Goal: Transaction & Acquisition: Download file/media

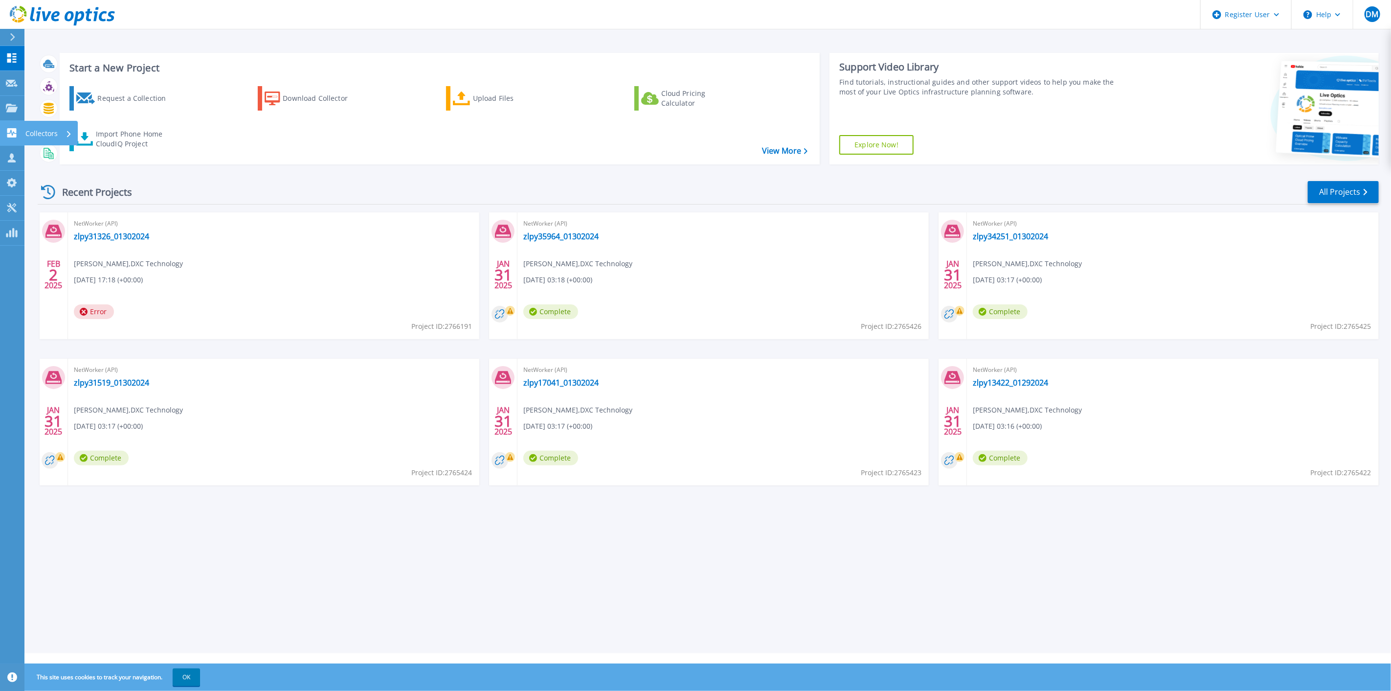
click at [68, 133] on icon at bounding box center [69, 134] width 4 height 6
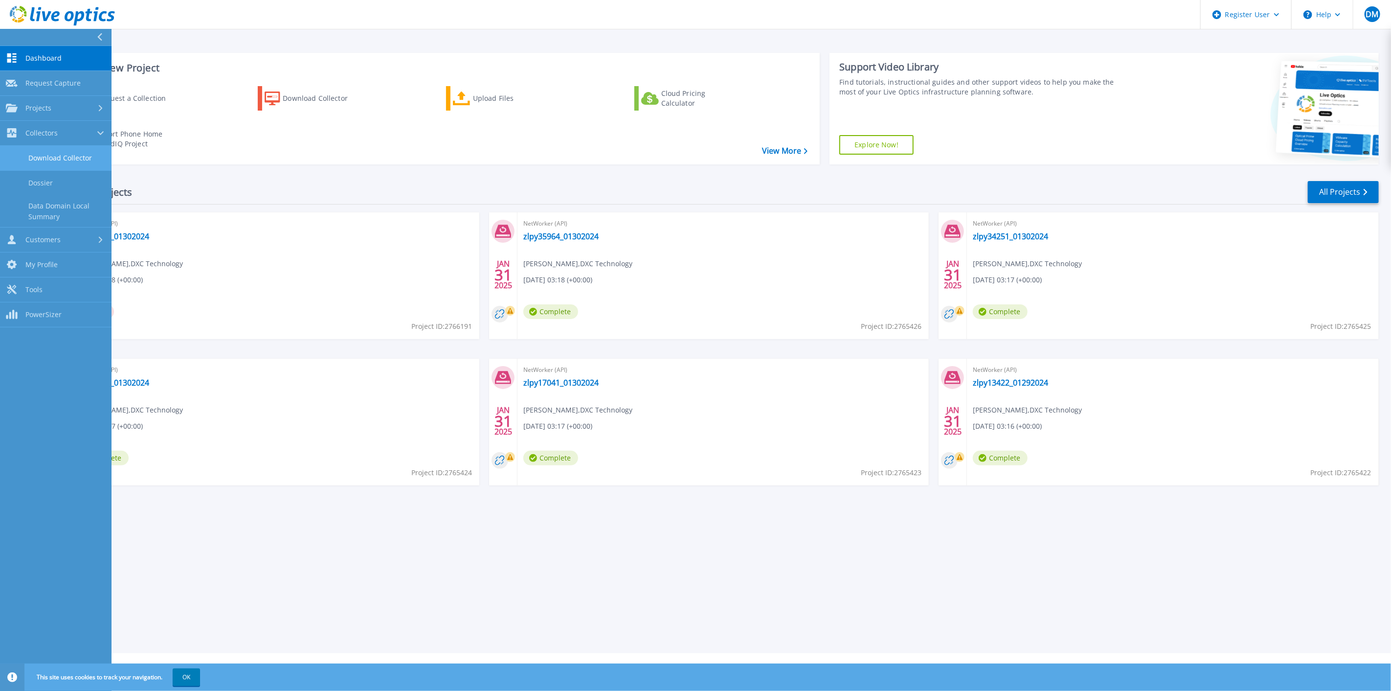
click at [60, 153] on link "Download Collector" at bounding box center [56, 158] width 112 height 25
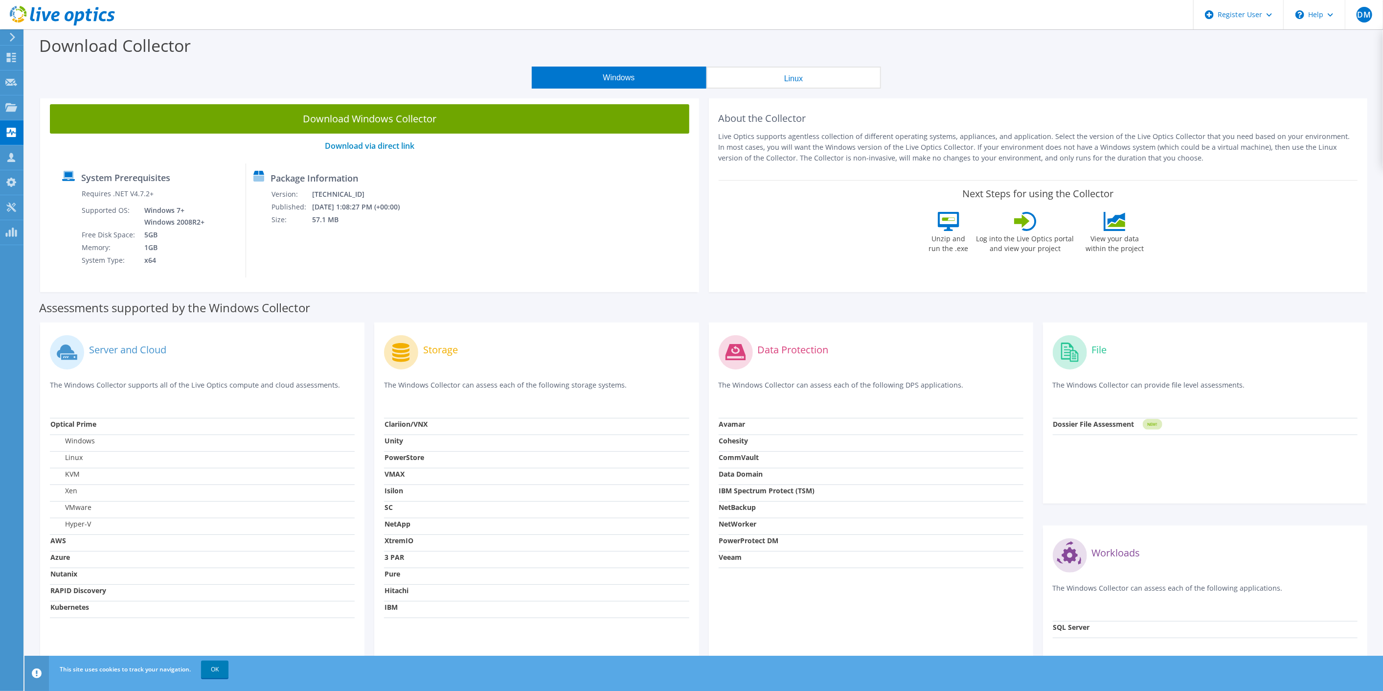
click at [822, 83] on button "Linux" at bounding box center [793, 78] width 175 height 22
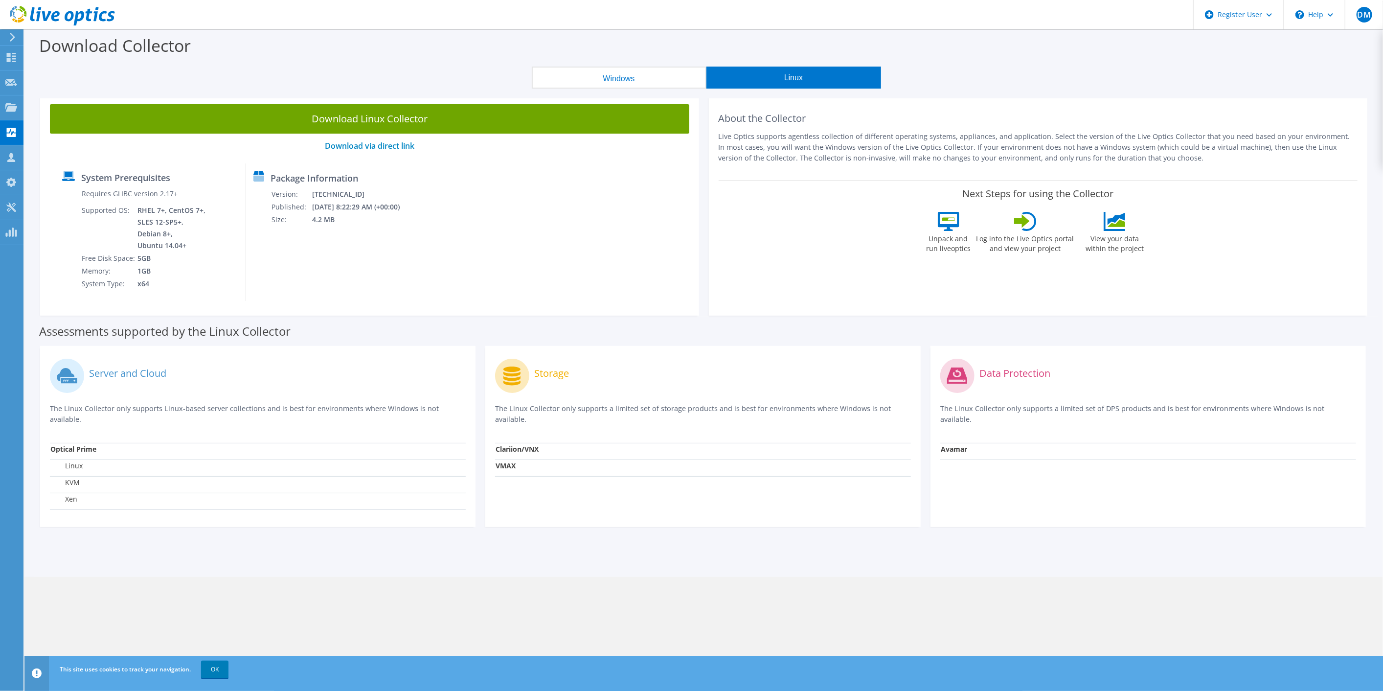
click at [658, 75] on button "Windows" at bounding box center [619, 78] width 175 height 22
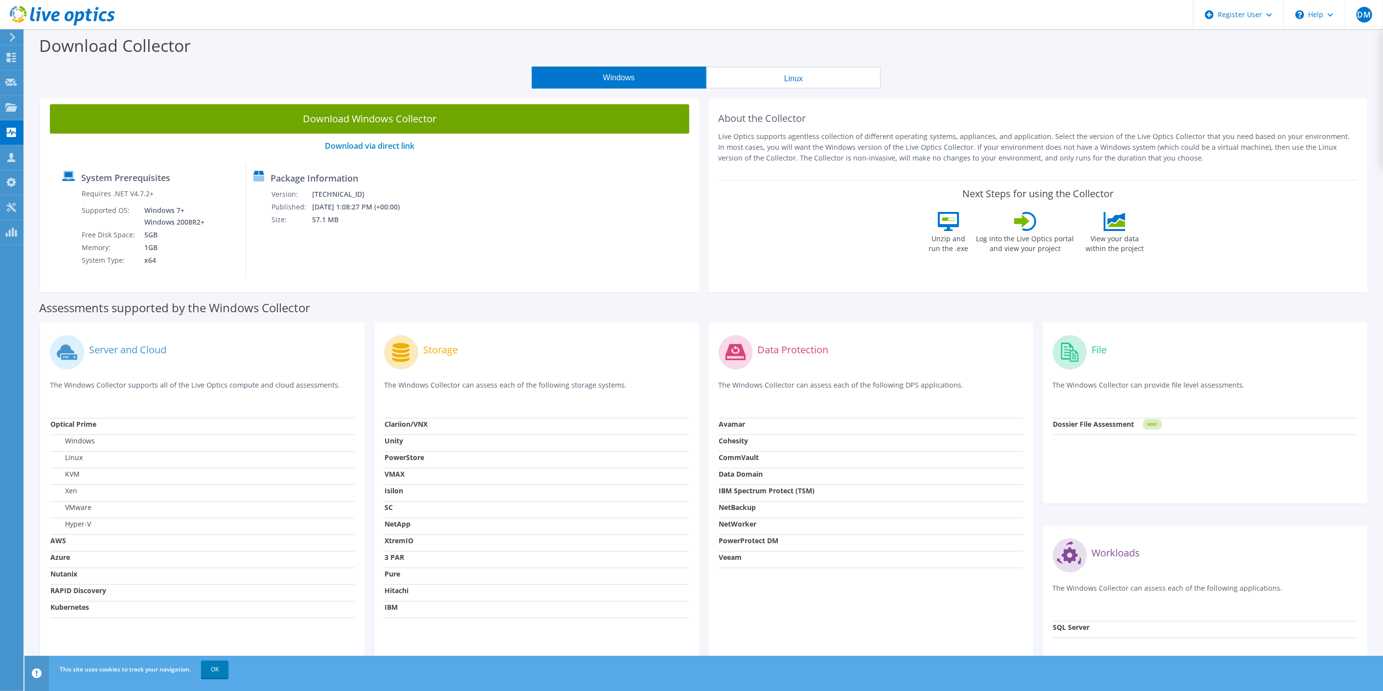
click at [783, 77] on button "Linux" at bounding box center [793, 78] width 175 height 22
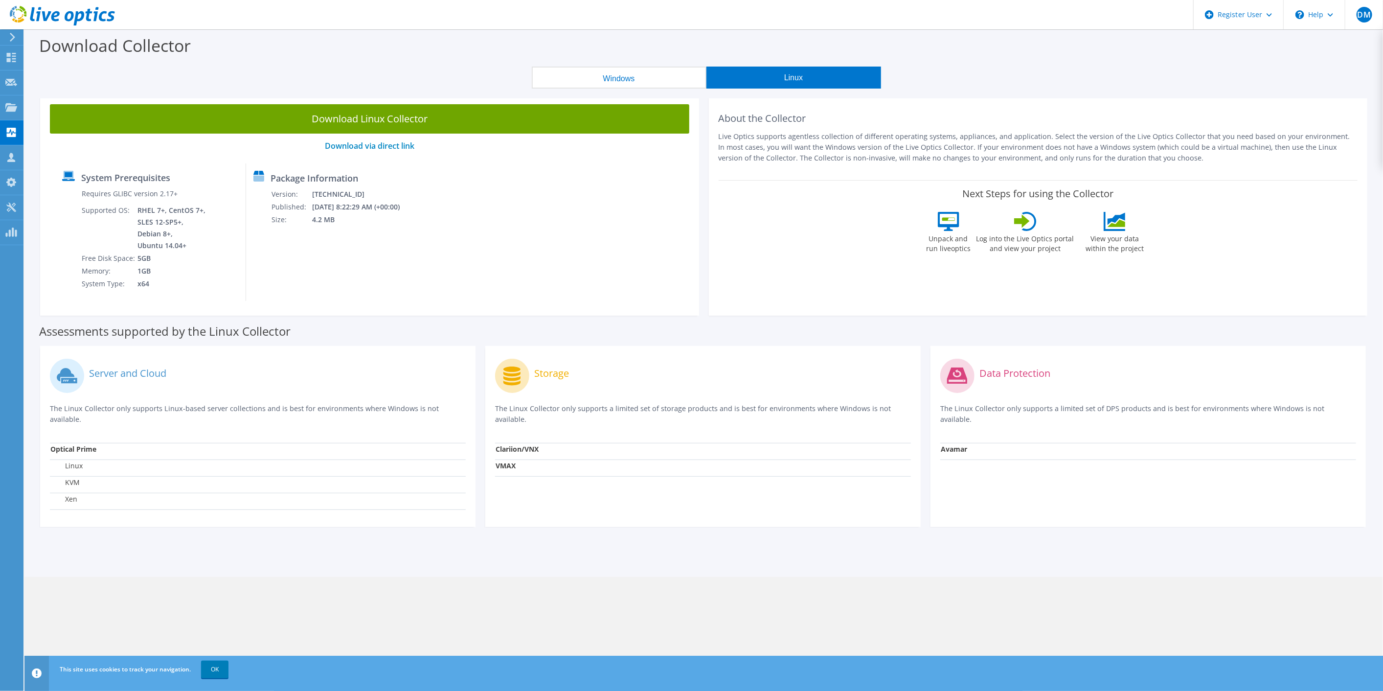
click at [651, 75] on button "Windows" at bounding box center [619, 78] width 175 height 22
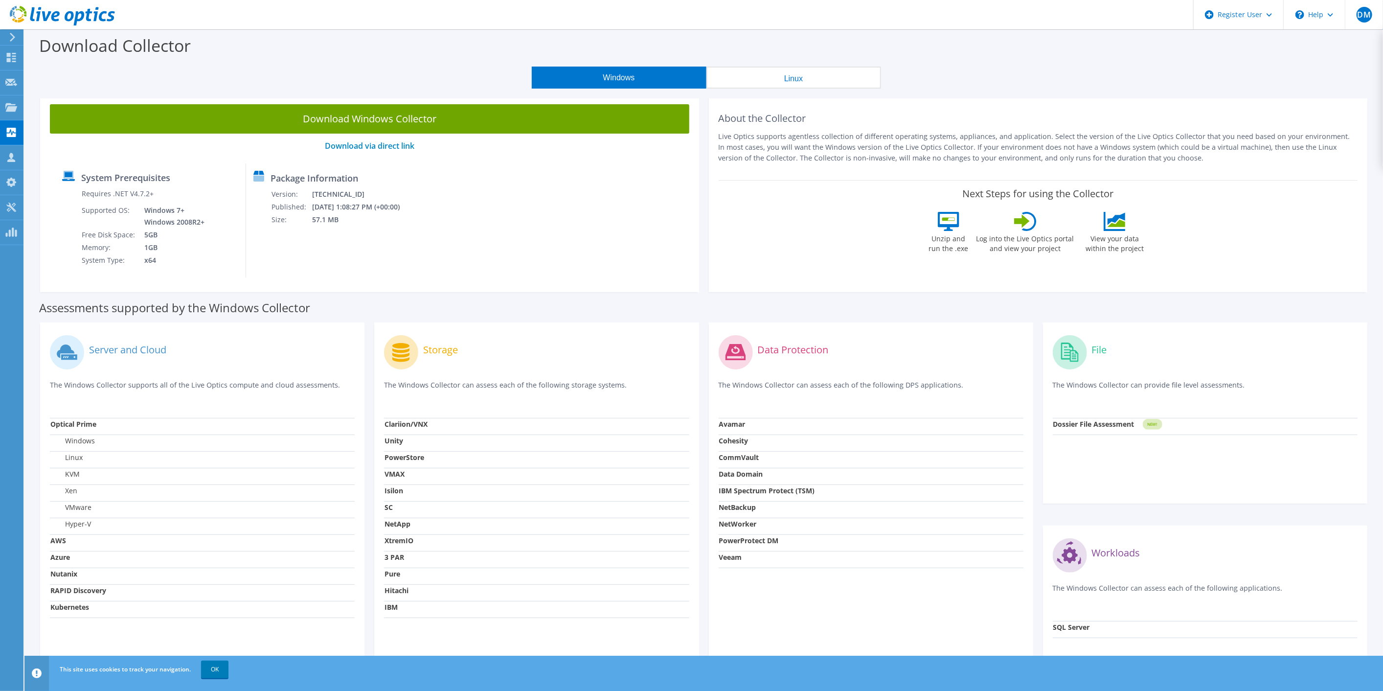
click at [815, 76] on button "Linux" at bounding box center [793, 78] width 175 height 22
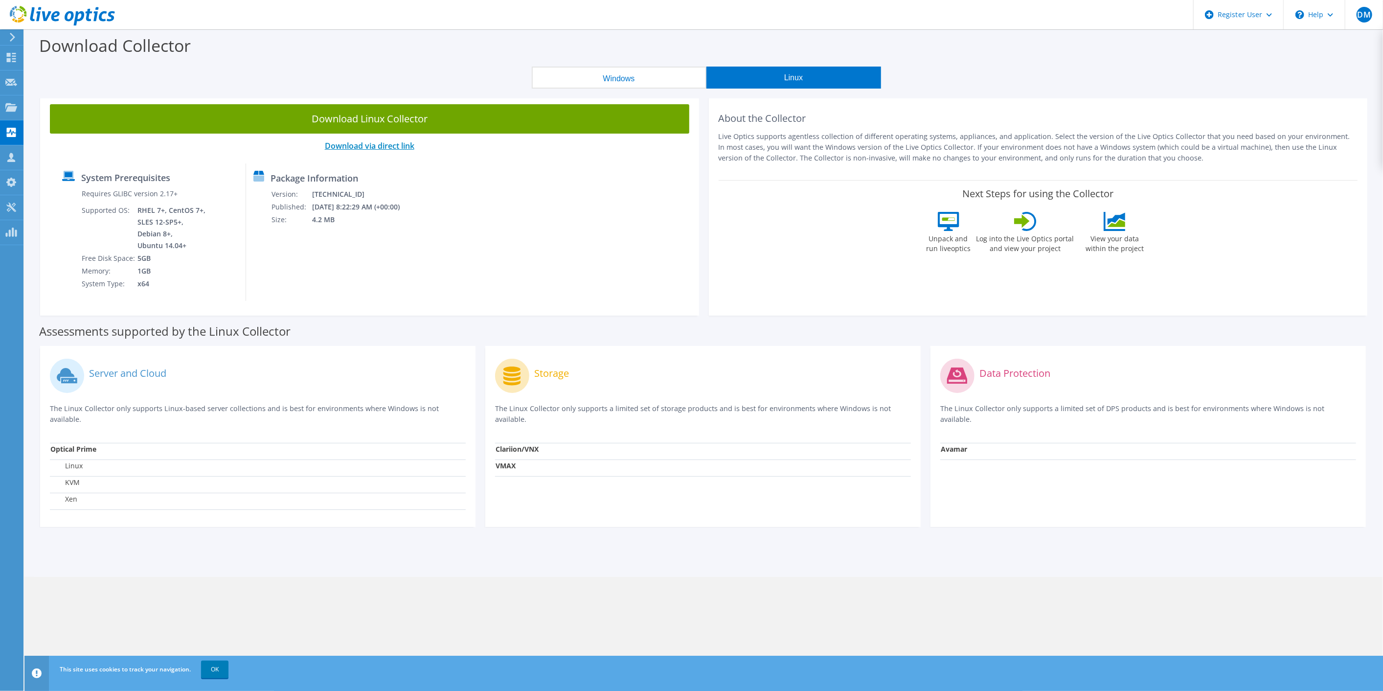
click at [374, 143] on link "Download via direct link" at bounding box center [370, 145] width 90 height 11
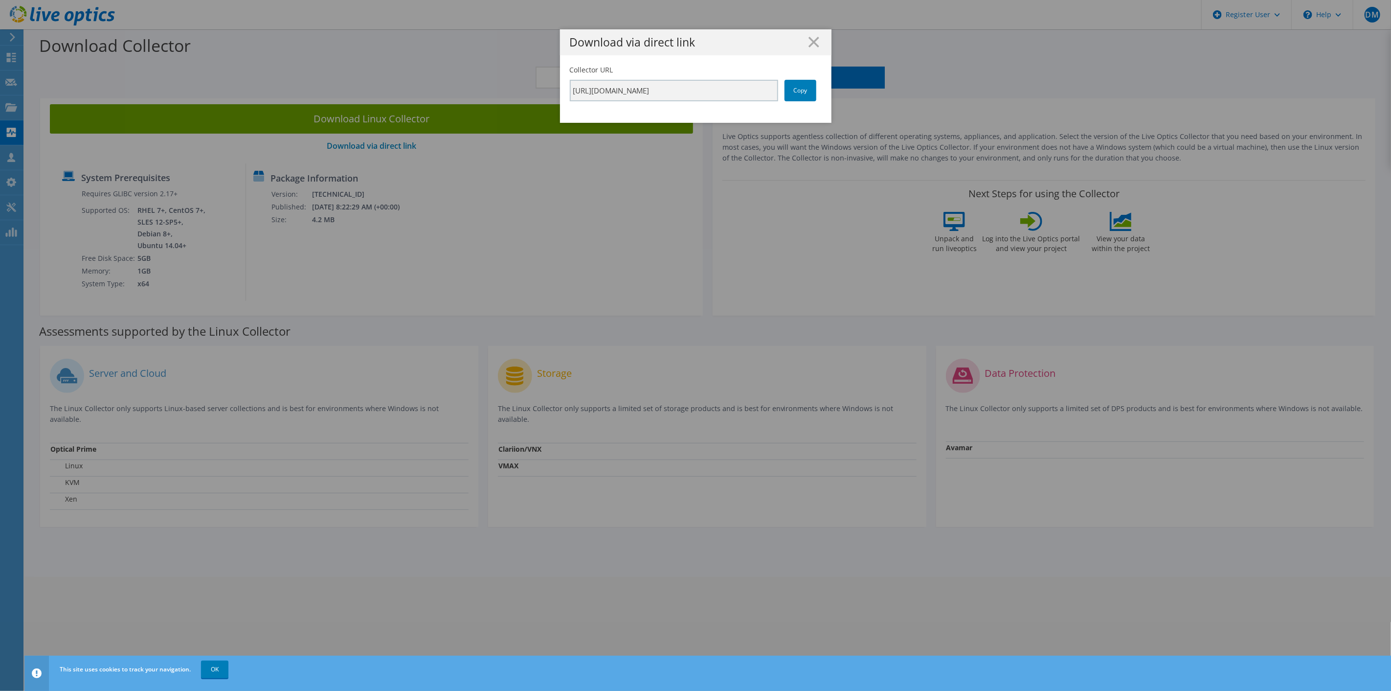
click at [803, 45] on h1 "Download via direct link" at bounding box center [696, 42] width 252 height 11
click at [812, 42] on icon at bounding box center [814, 42] width 11 height 11
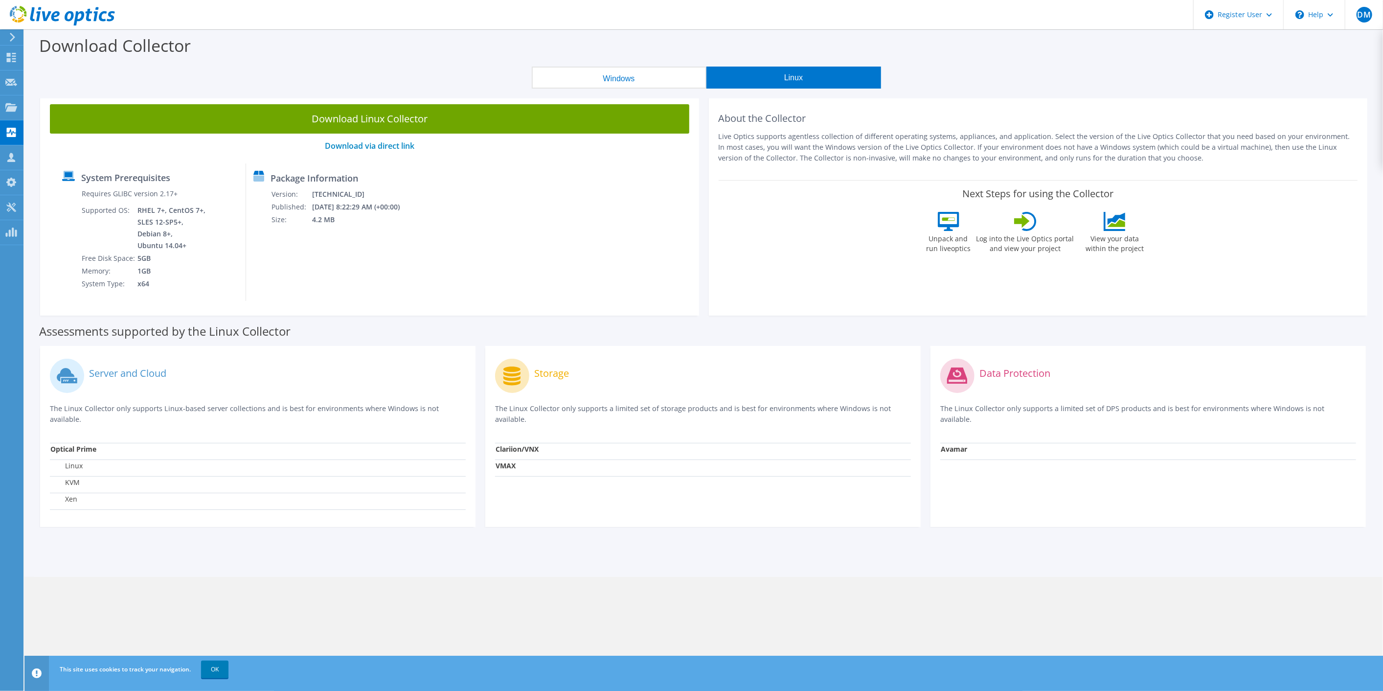
click at [631, 78] on button "Windows" at bounding box center [619, 78] width 175 height 22
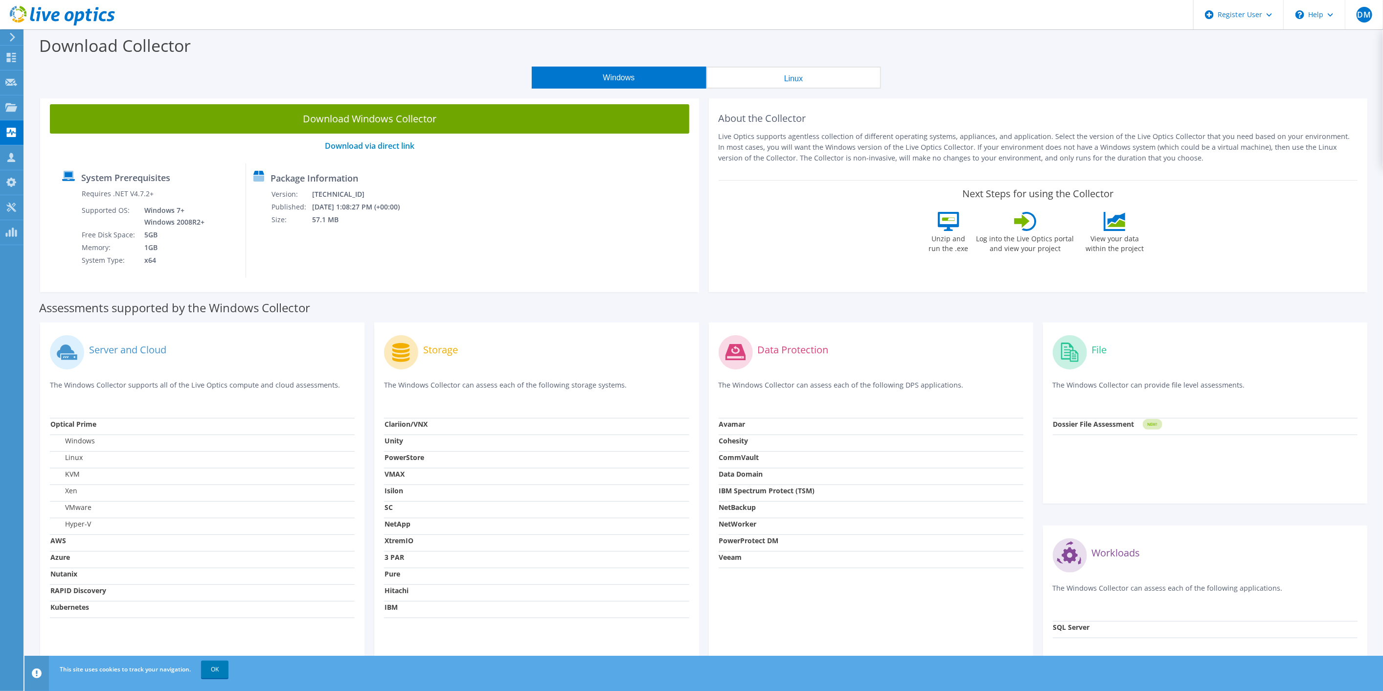
click at [745, 525] on strong "NetWorker" at bounding box center [738, 523] width 38 height 9
click at [768, 599] on div "Data Protection The Windows Collector can assess each of the following DPS appl…" at bounding box center [871, 514] width 324 height 384
click at [744, 526] on strong "NetWorker" at bounding box center [738, 523] width 38 height 9
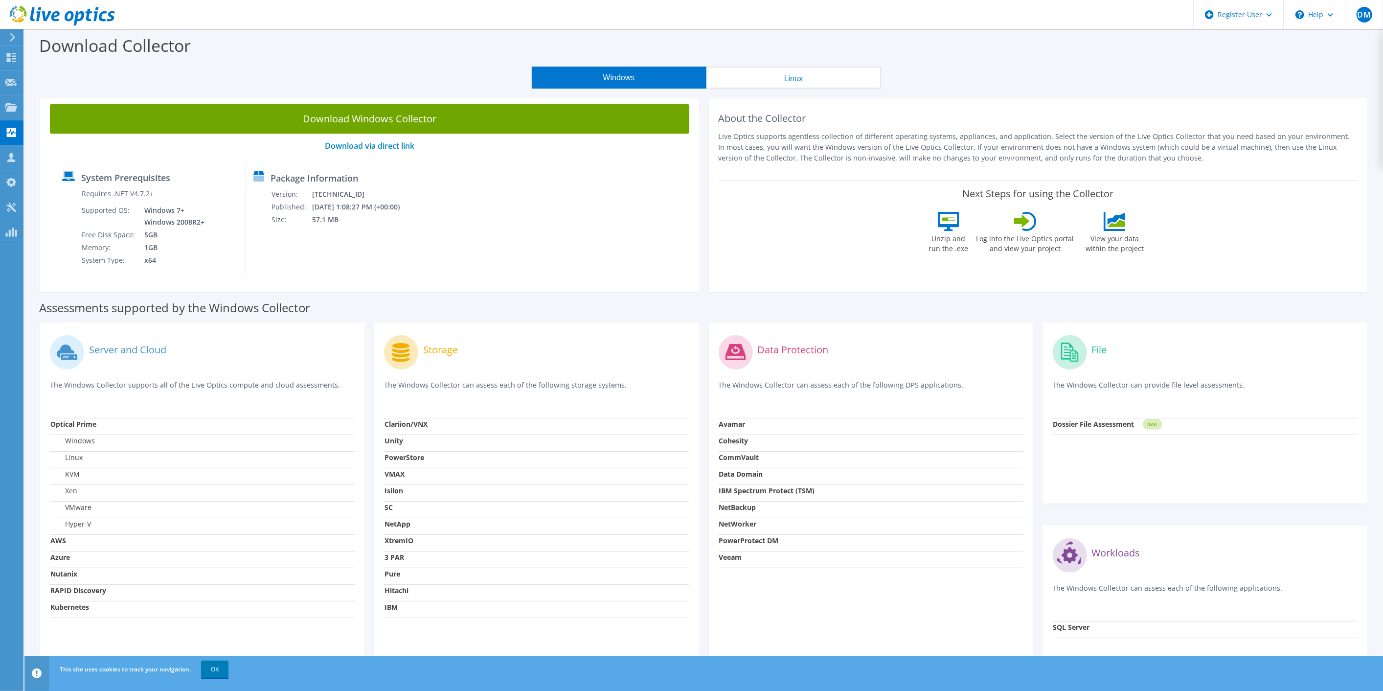
click at [816, 74] on button "Linux" at bounding box center [793, 78] width 175 height 22
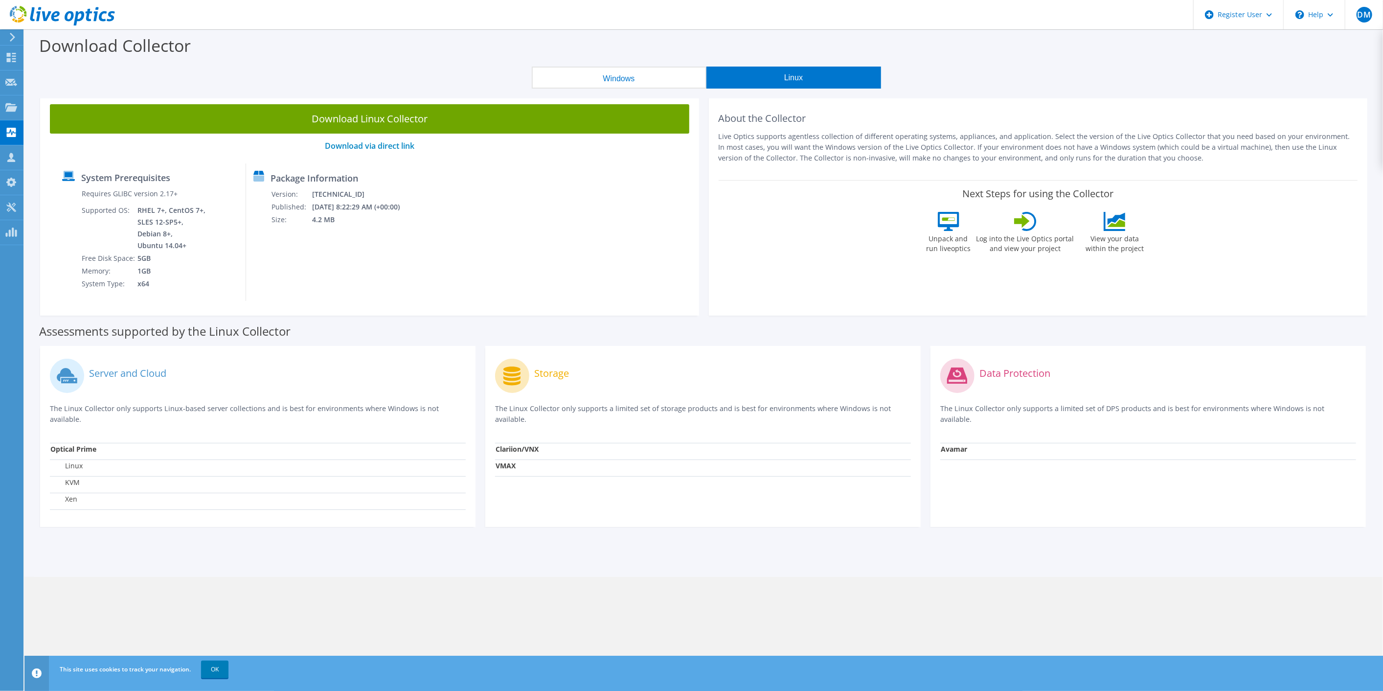
click at [641, 76] on button "Windows" at bounding box center [619, 78] width 175 height 22
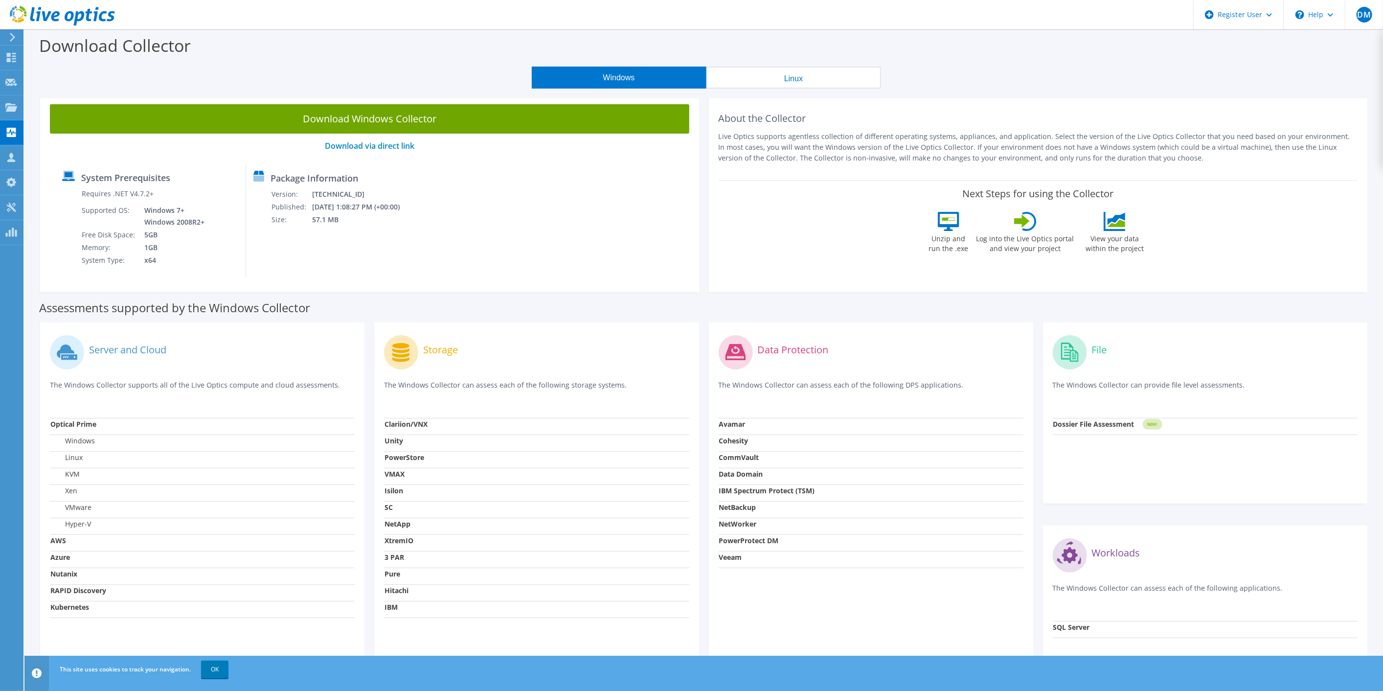
click at [747, 523] on strong "NetWorker" at bounding box center [738, 523] width 38 height 9
click at [748, 526] on strong "NetWorker" at bounding box center [738, 523] width 38 height 9
